Goal: Task Accomplishment & Management: Use online tool/utility

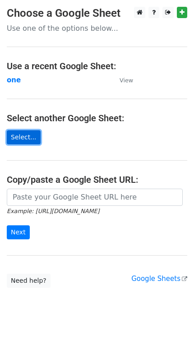
click at [25, 141] on link "Select..." at bounding box center [24, 137] width 34 height 14
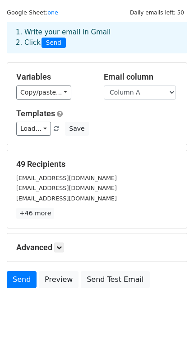
scroll to position [35, 0]
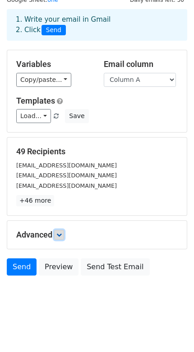
click at [60, 237] on icon at bounding box center [58, 234] width 5 height 5
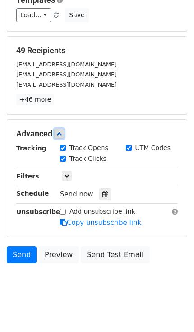
scroll to position [142, 0]
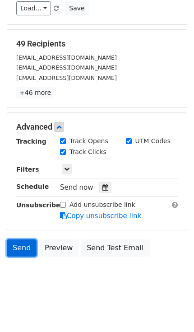
click at [21, 245] on link "Send" at bounding box center [22, 247] width 30 height 17
